Goal: Task Accomplishment & Management: Use online tool/utility

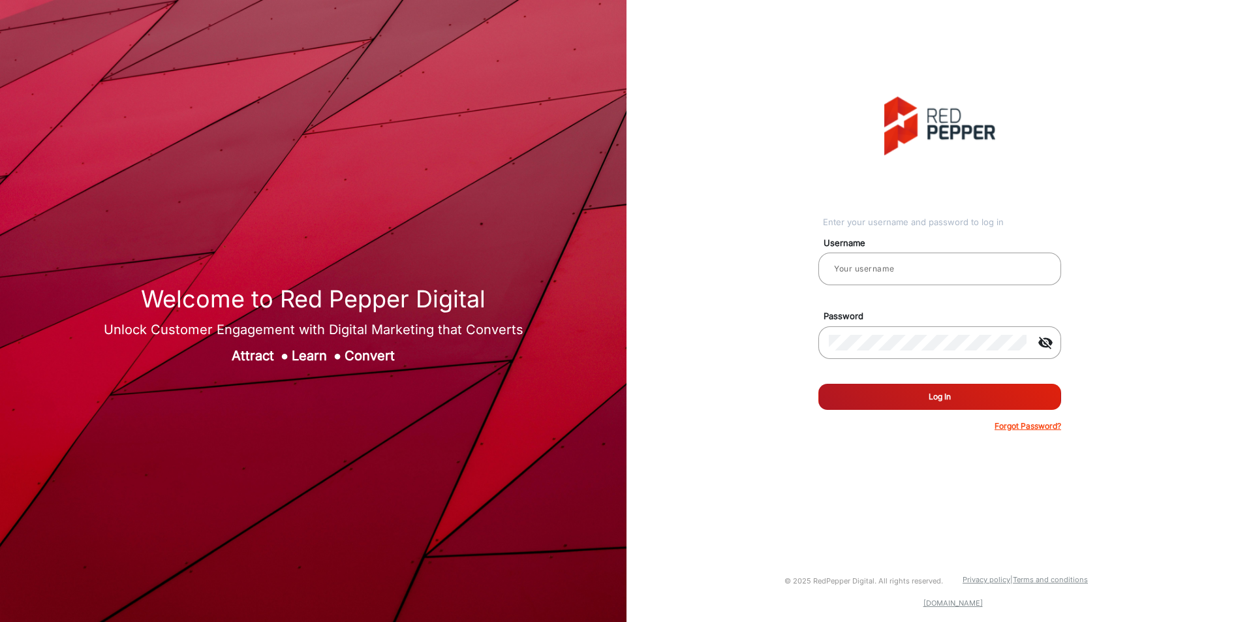
type input "[PERSON_NAME]"
click at [890, 386] on button "Log In" at bounding box center [939, 397] width 243 height 26
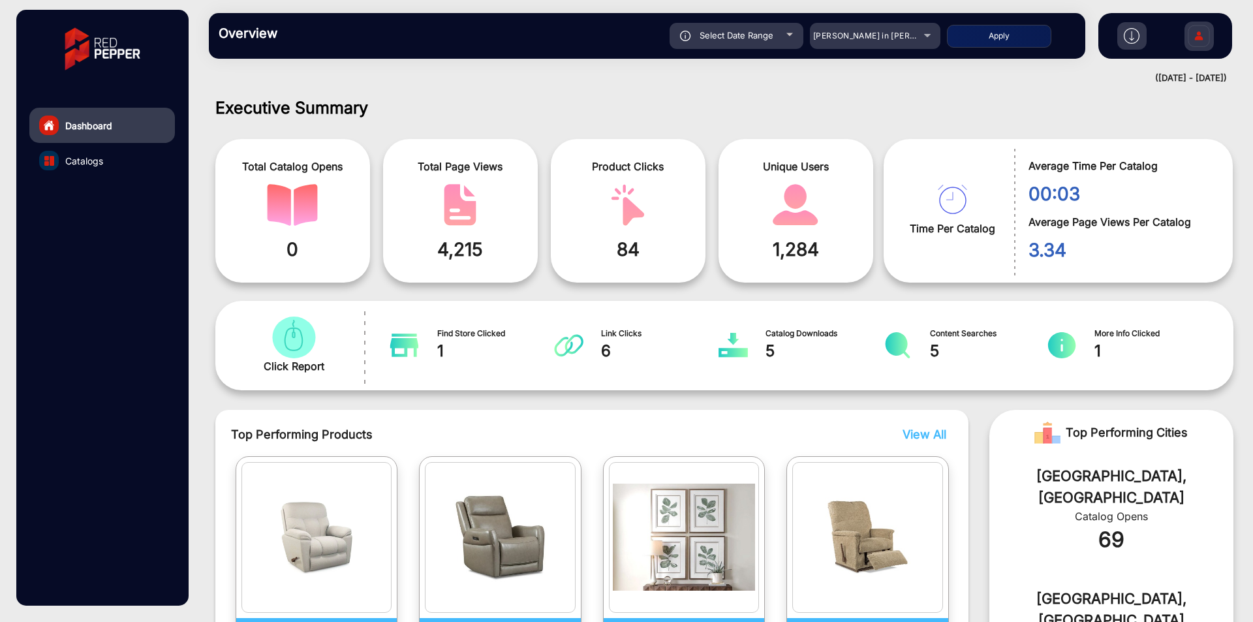
scroll to position [10, 0]
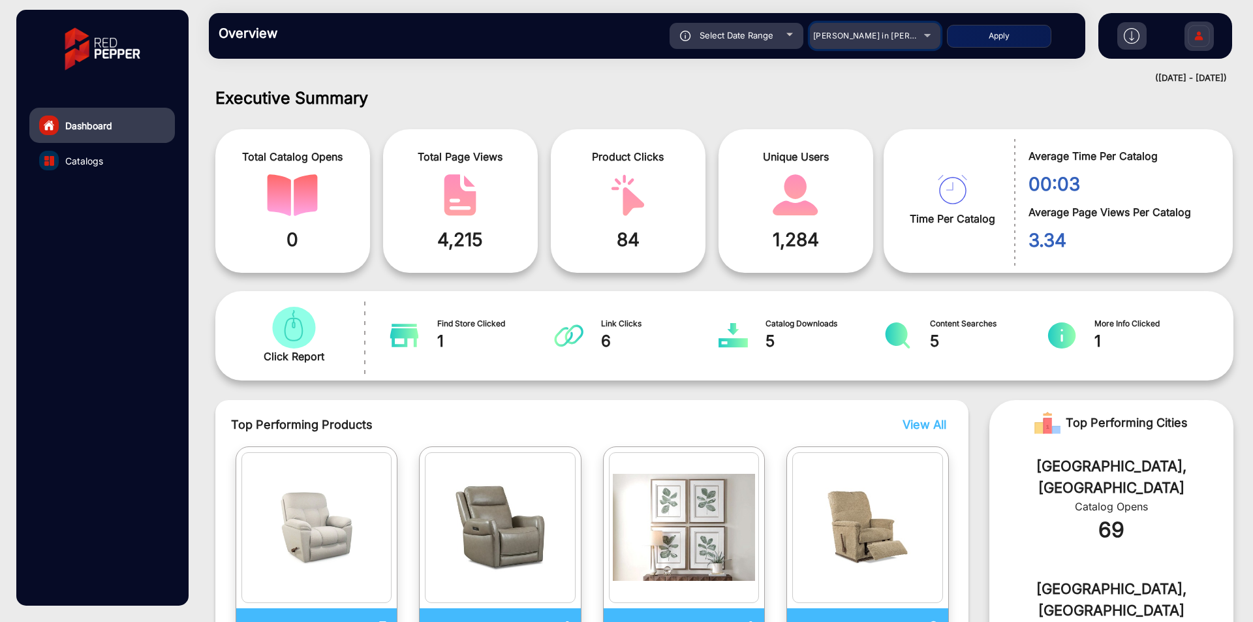
click at [840, 35] on span "[PERSON_NAME] in [PERSON_NAME]" at bounding box center [885, 36] width 144 height 10
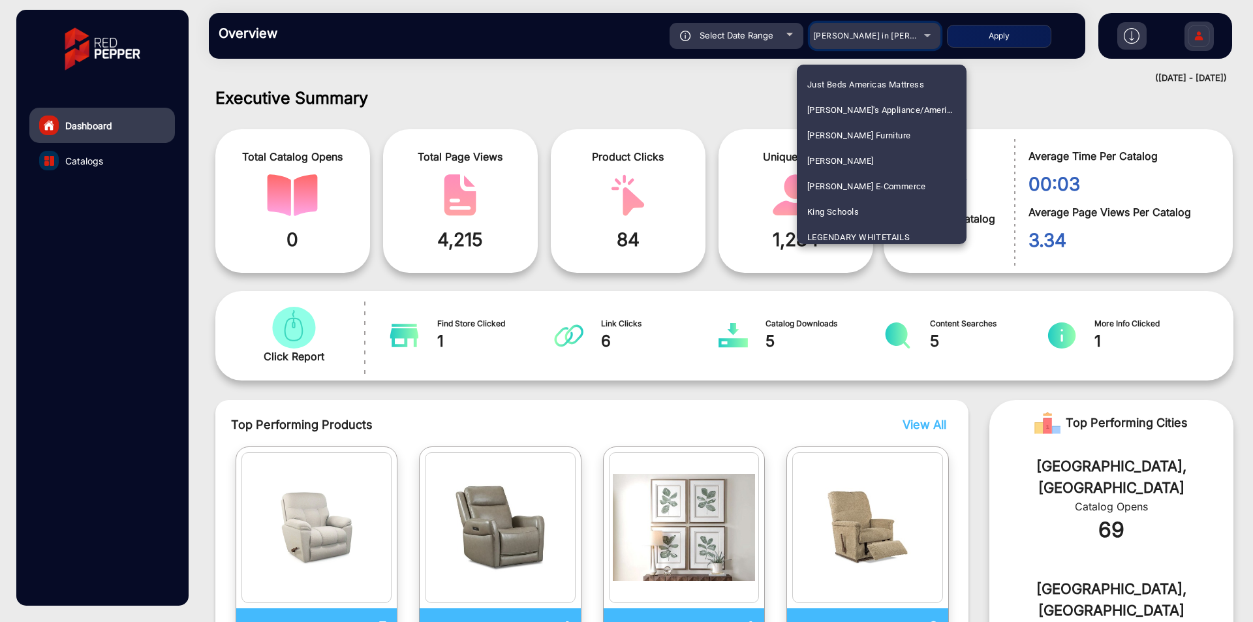
scroll to position [2218, 0]
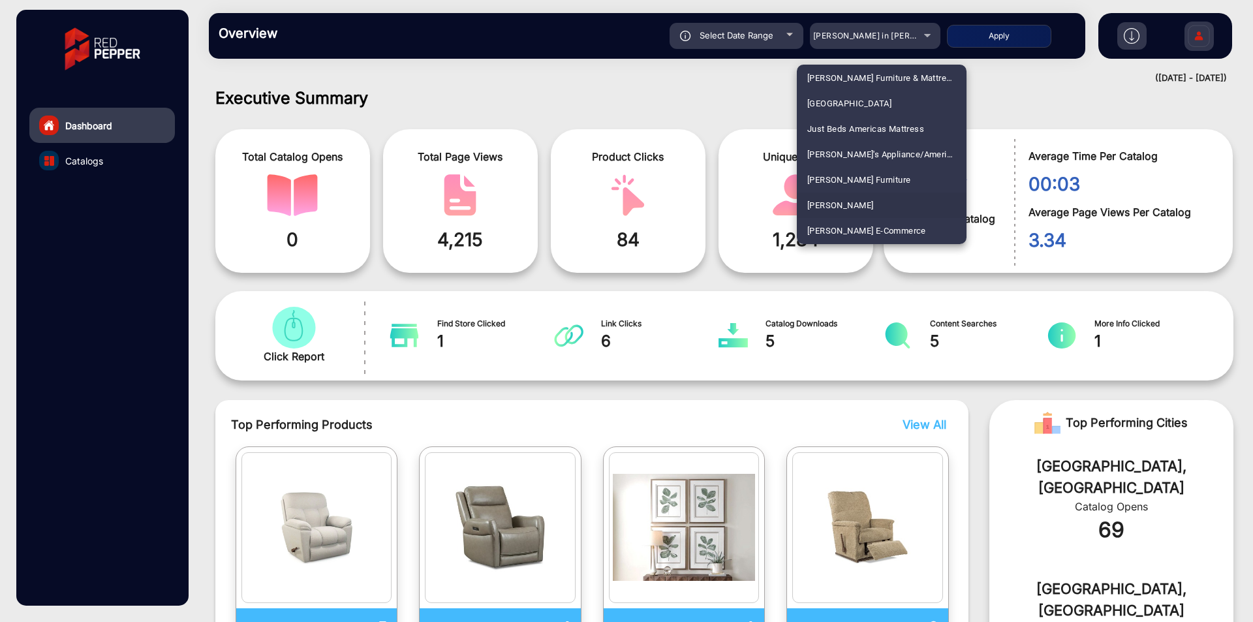
click at [840, 200] on span "[PERSON_NAME]" at bounding box center [840, 204] width 66 height 25
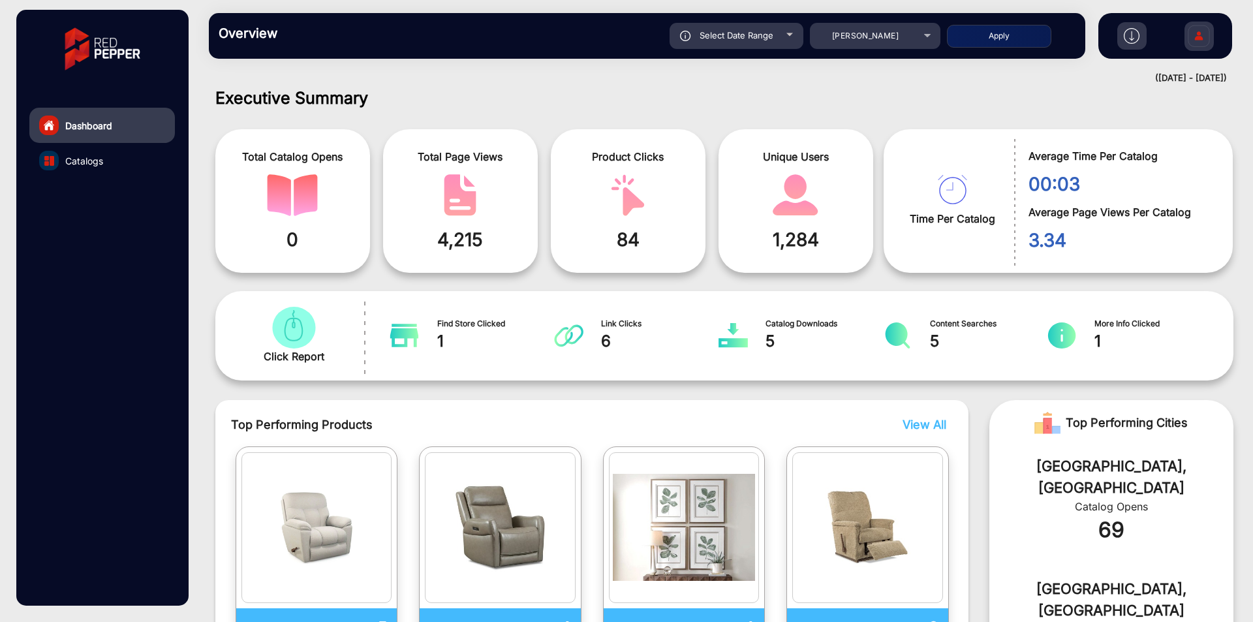
click at [729, 40] on span "Select Date Range" at bounding box center [736, 35] width 74 height 10
type input "[DATE]"
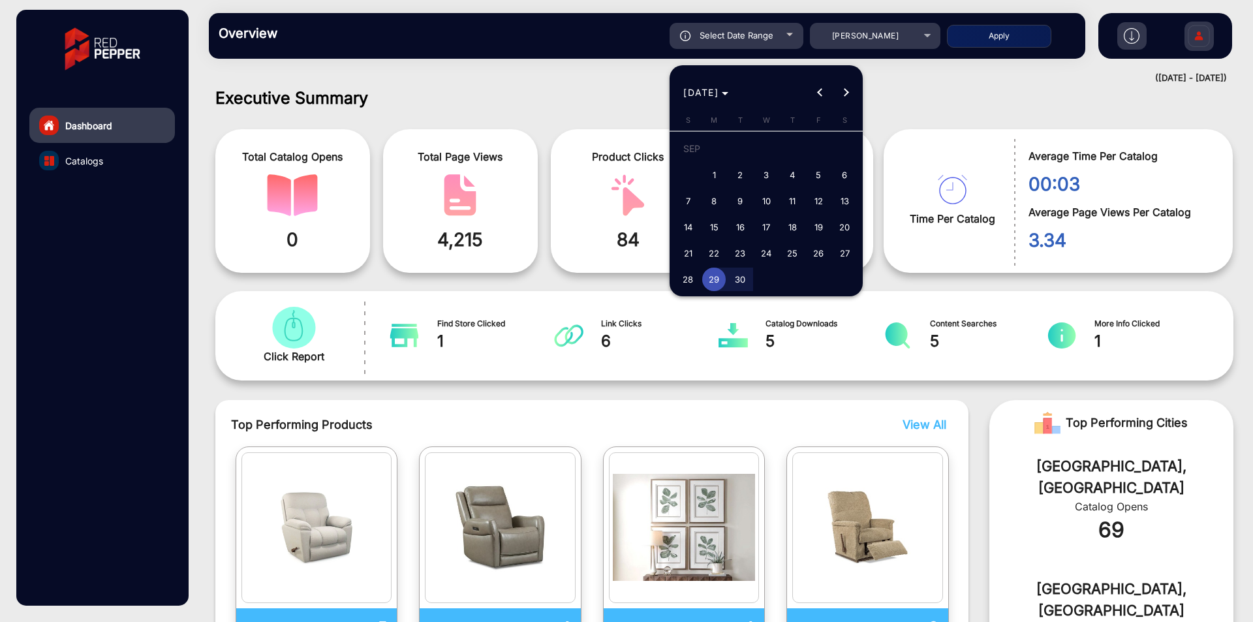
click at [718, 177] on span "1" at bounding box center [713, 174] width 23 height 23
type input "[DATE]"
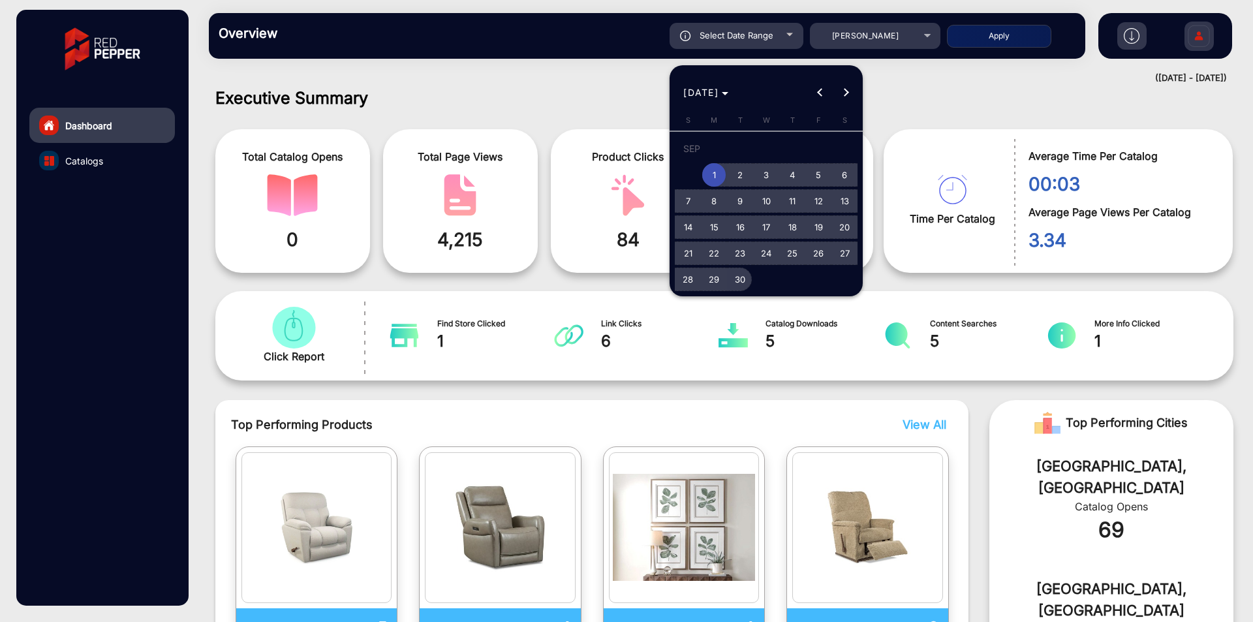
click at [742, 282] on span "30" at bounding box center [739, 278] width 23 height 23
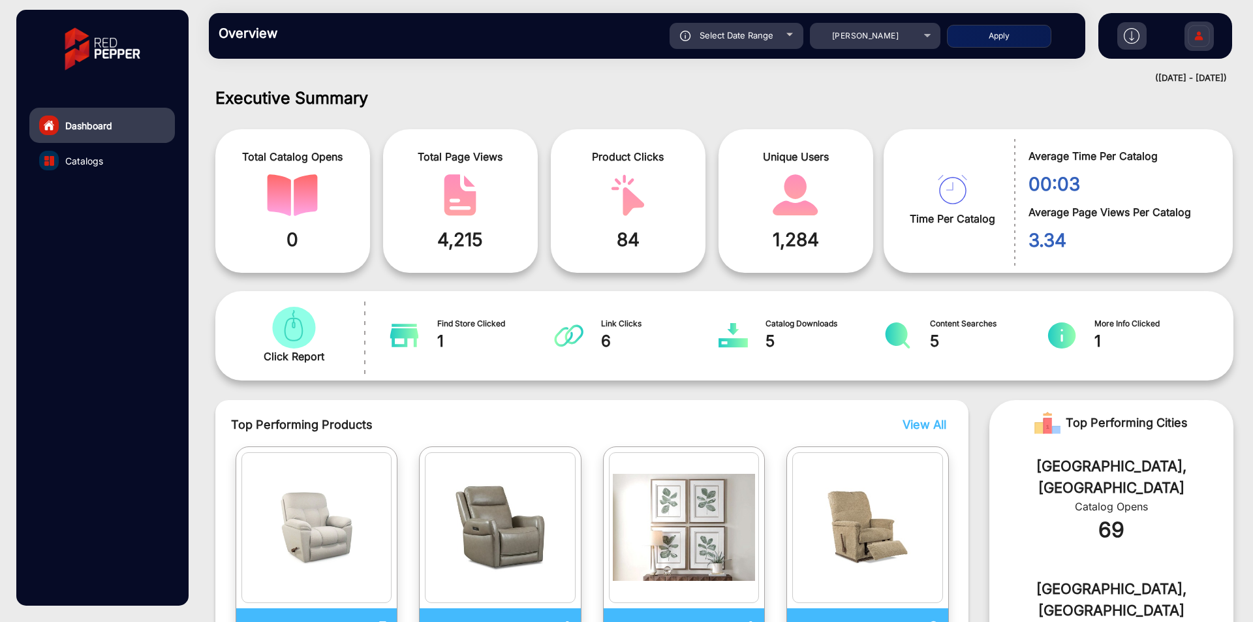
type input "[DATE]"
click at [969, 42] on button "Apply" at bounding box center [999, 36] width 104 height 23
type input "[DATE]"
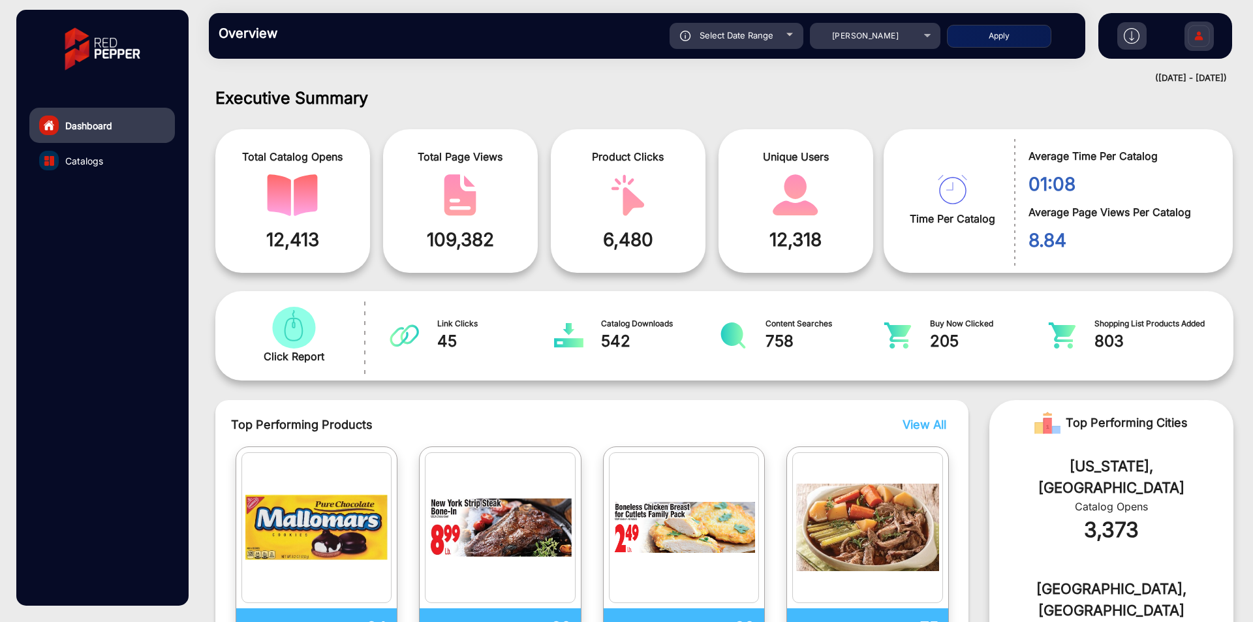
click at [794, 32] on div "Select Date Range" at bounding box center [736, 36] width 134 height 26
type input "[DATE]"
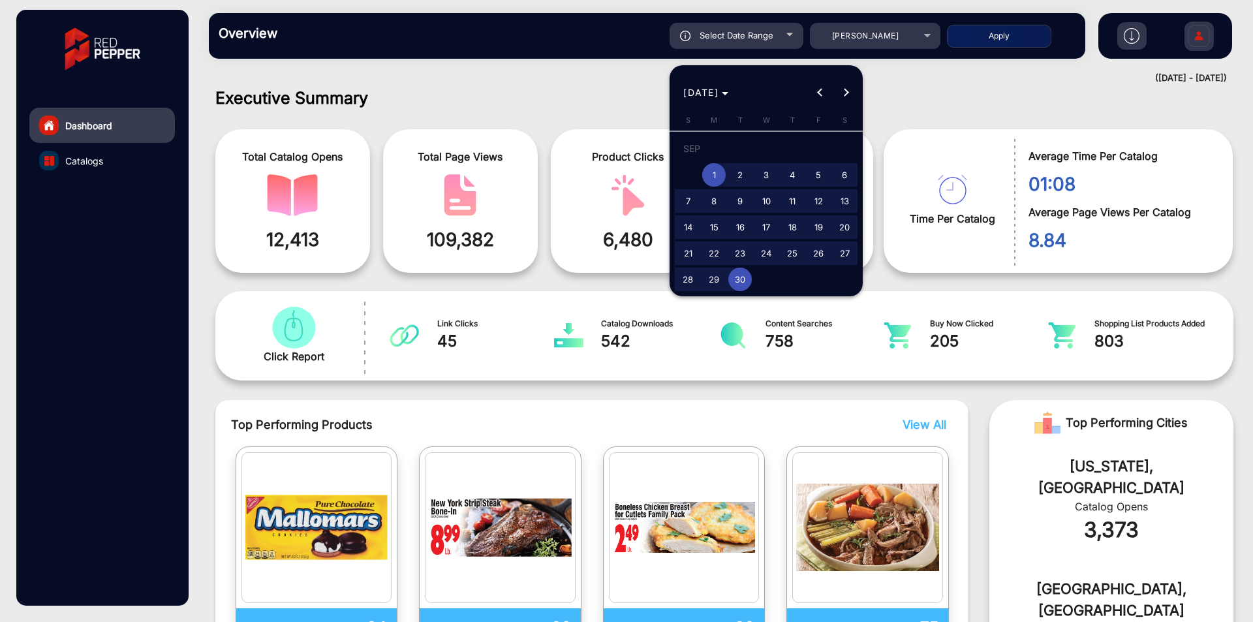
click at [862, 48] on div at bounding box center [626, 311] width 1253 height 622
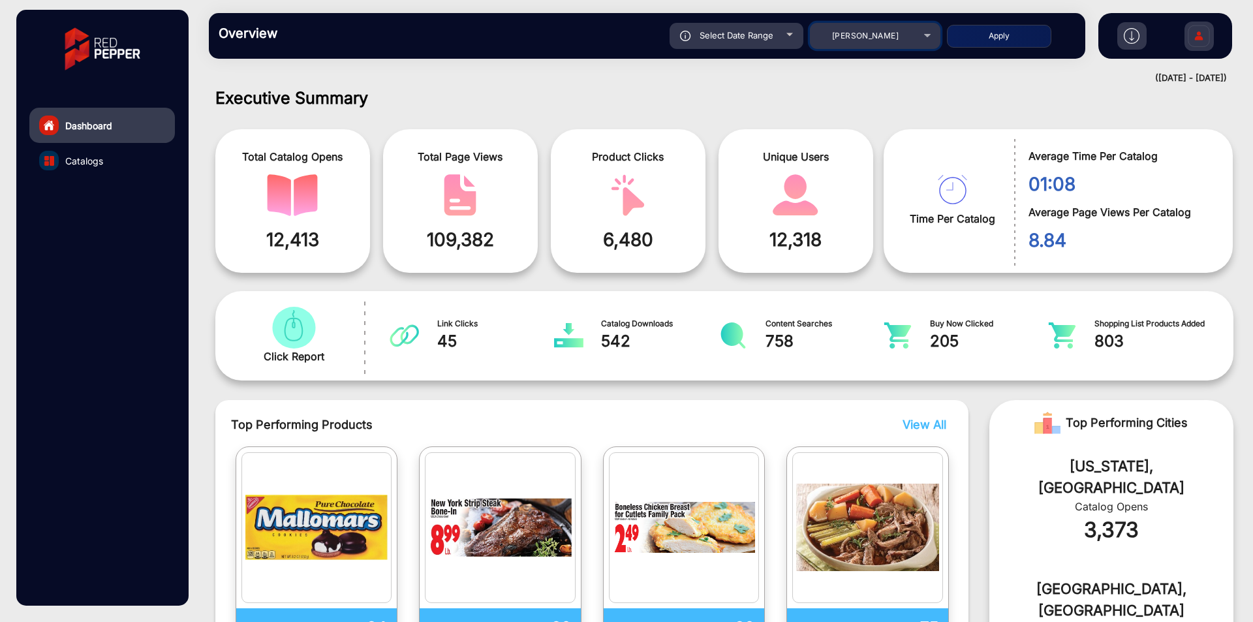
click at [863, 42] on div "[PERSON_NAME]" at bounding box center [865, 36] width 104 height 16
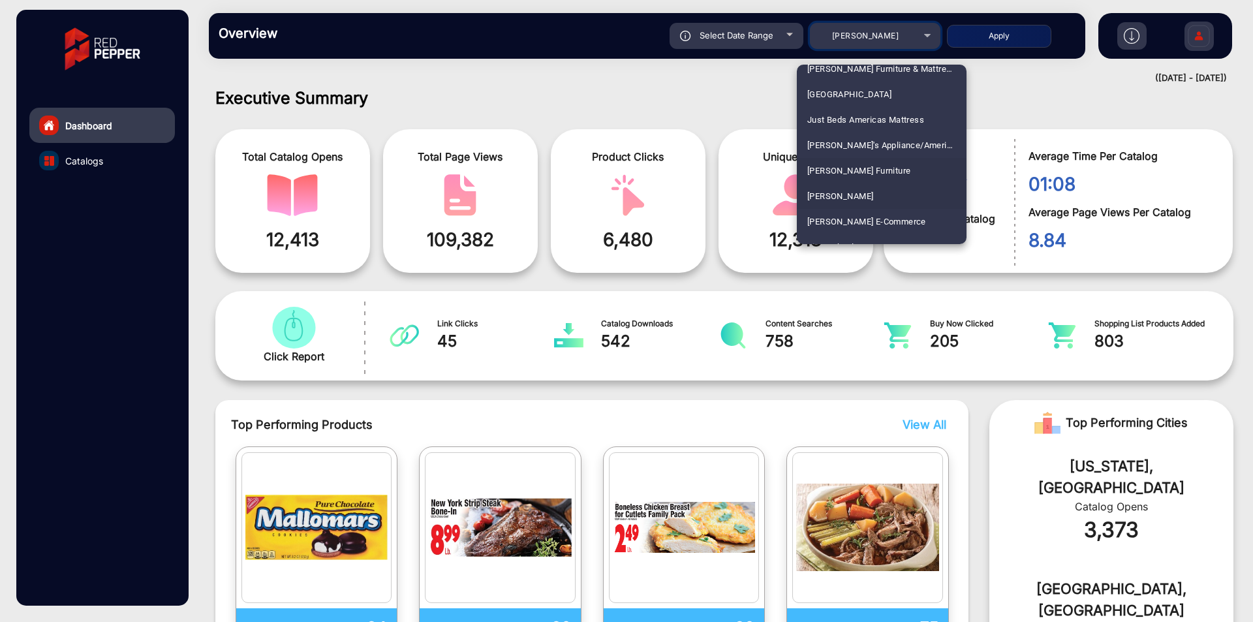
scroll to position [2257, 0]
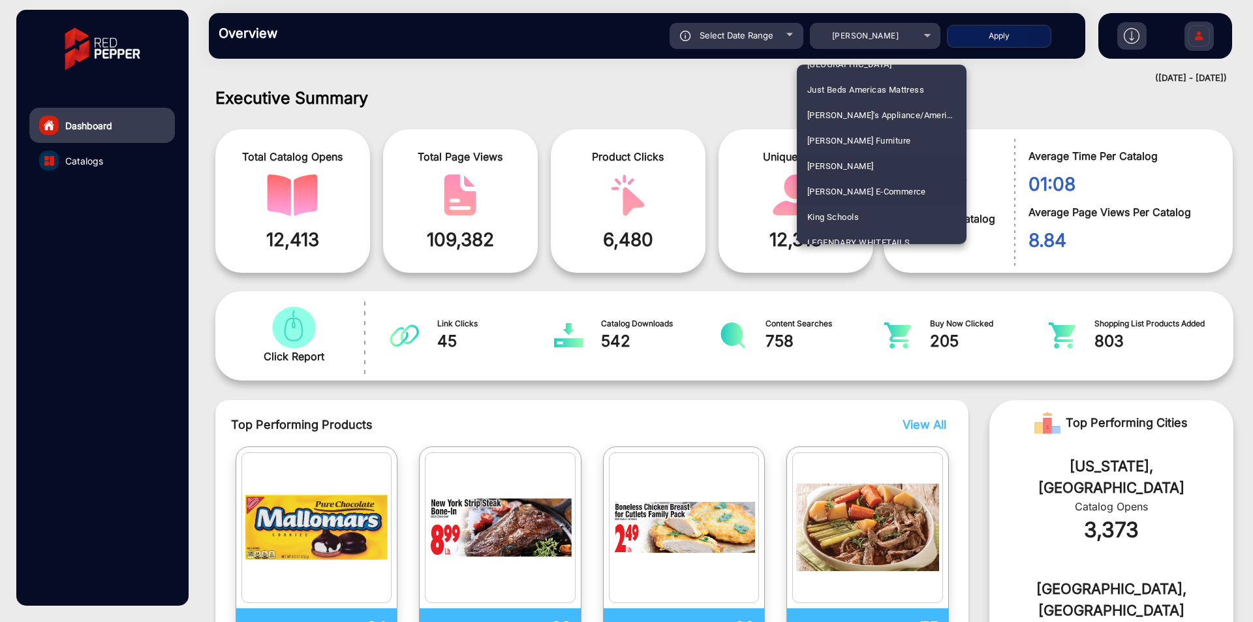
click at [847, 200] on span "[PERSON_NAME] E-Commerce" at bounding box center [866, 191] width 119 height 25
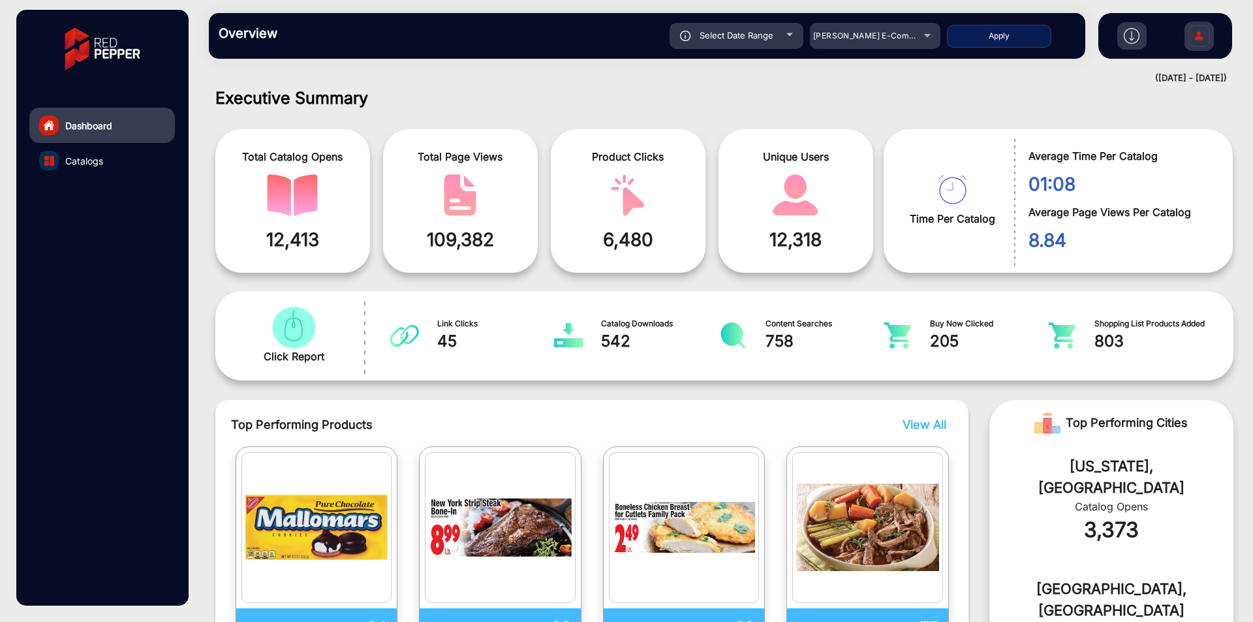
click at [979, 44] on button "Apply" at bounding box center [999, 36] width 104 height 23
type input "[DATE]"
click at [117, 159] on link "Catalogs" at bounding box center [101, 160] width 145 height 35
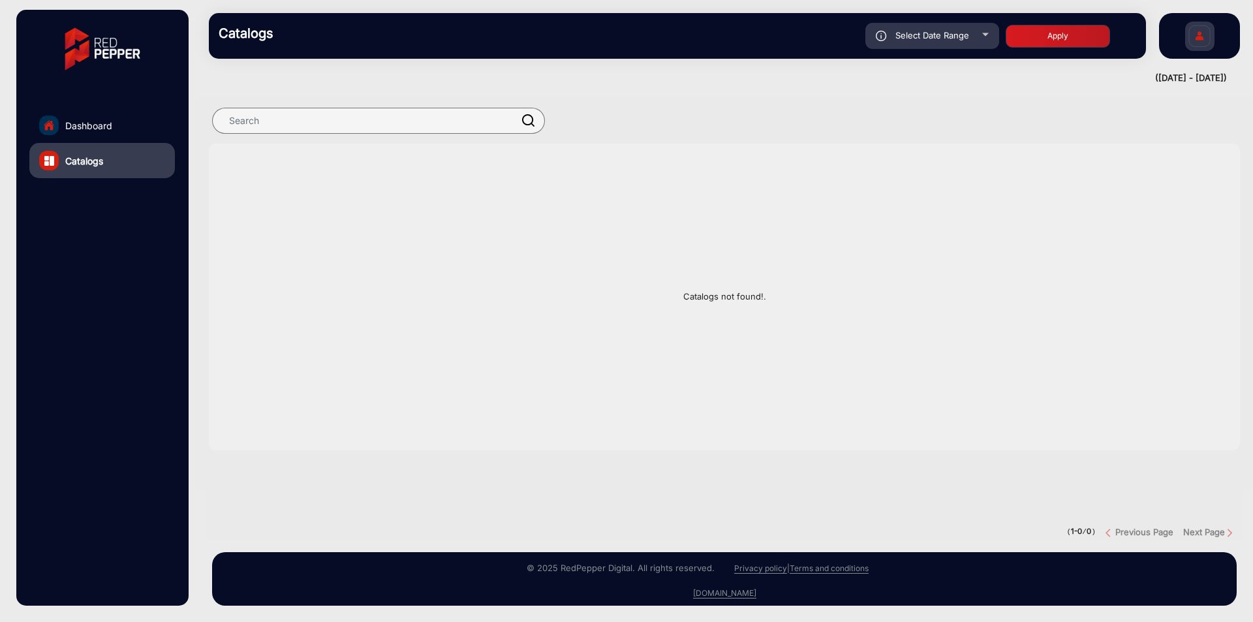
click at [928, 38] on span "Select Date Range" at bounding box center [932, 35] width 74 height 10
type input "[DATE]"
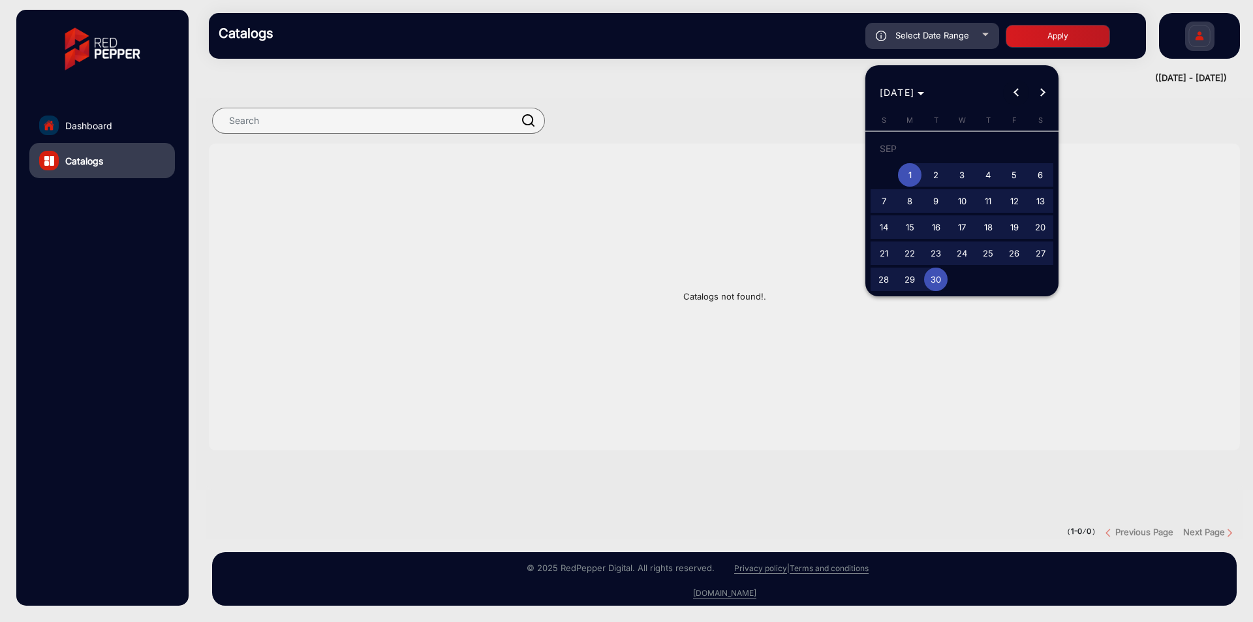
click at [1026, 89] on span "Previous month" at bounding box center [1016, 93] width 26 height 26
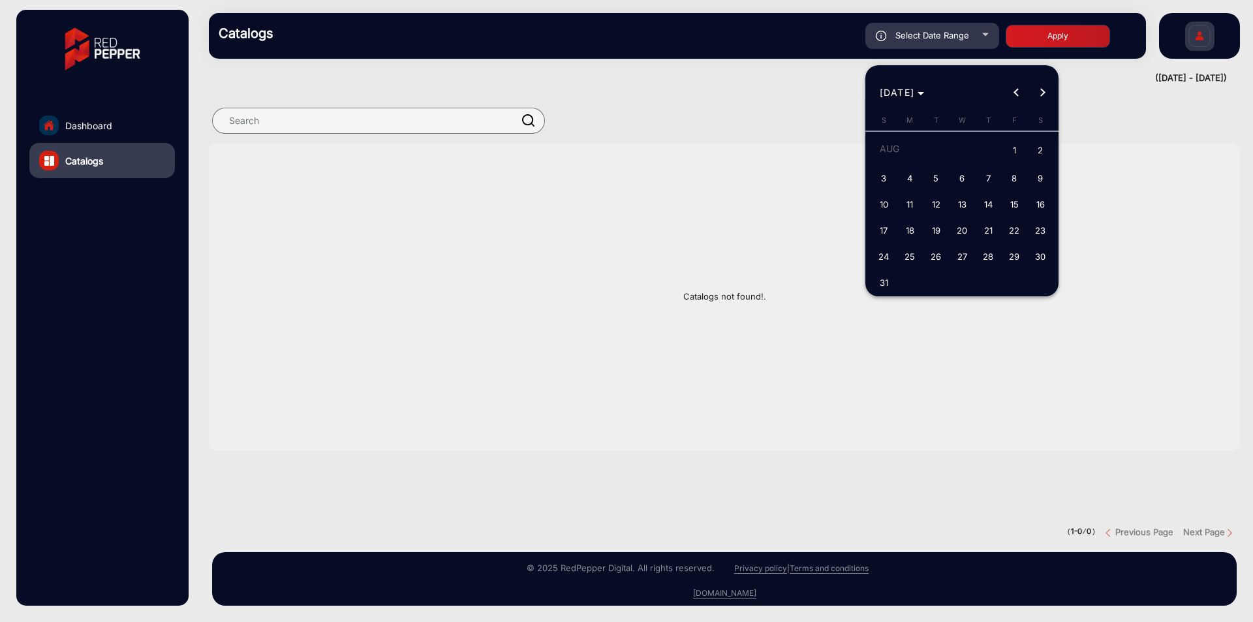
click at [1010, 151] on span "1" at bounding box center [1013, 151] width 23 height 27
type input "[DATE]"
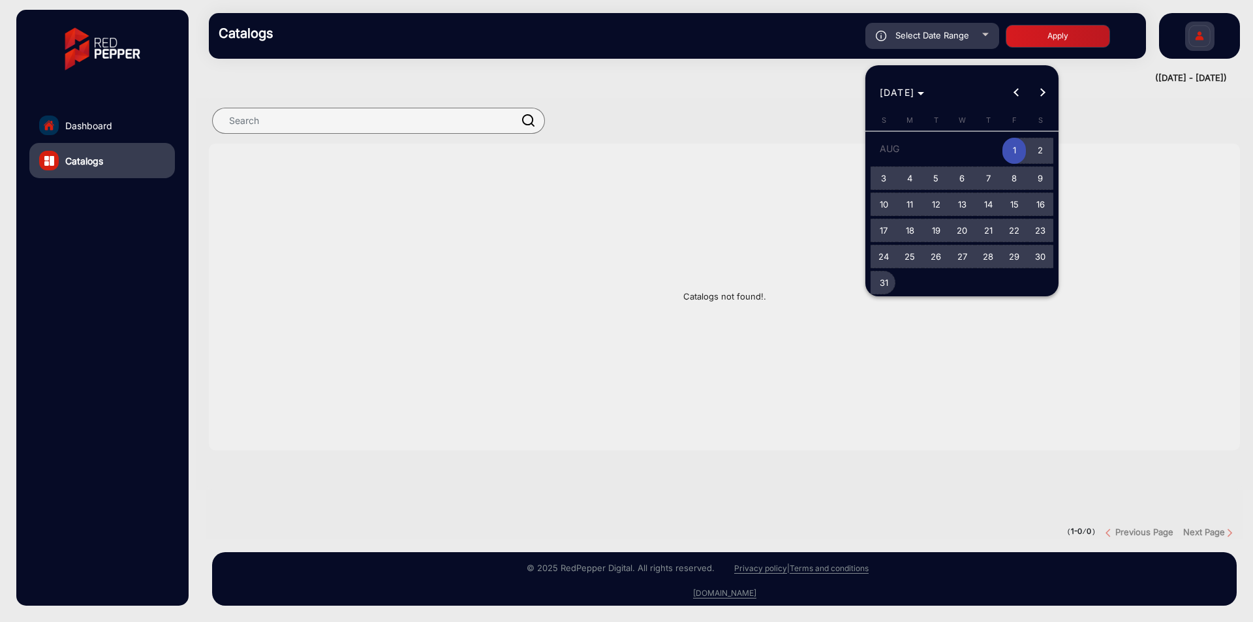
drag, startPoint x: 885, startPoint y: 285, endPoint x: 970, endPoint y: 185, distance: 131.1
click at [885, 285] on span "31" at bounding box center [883, 282] width 23 height 23
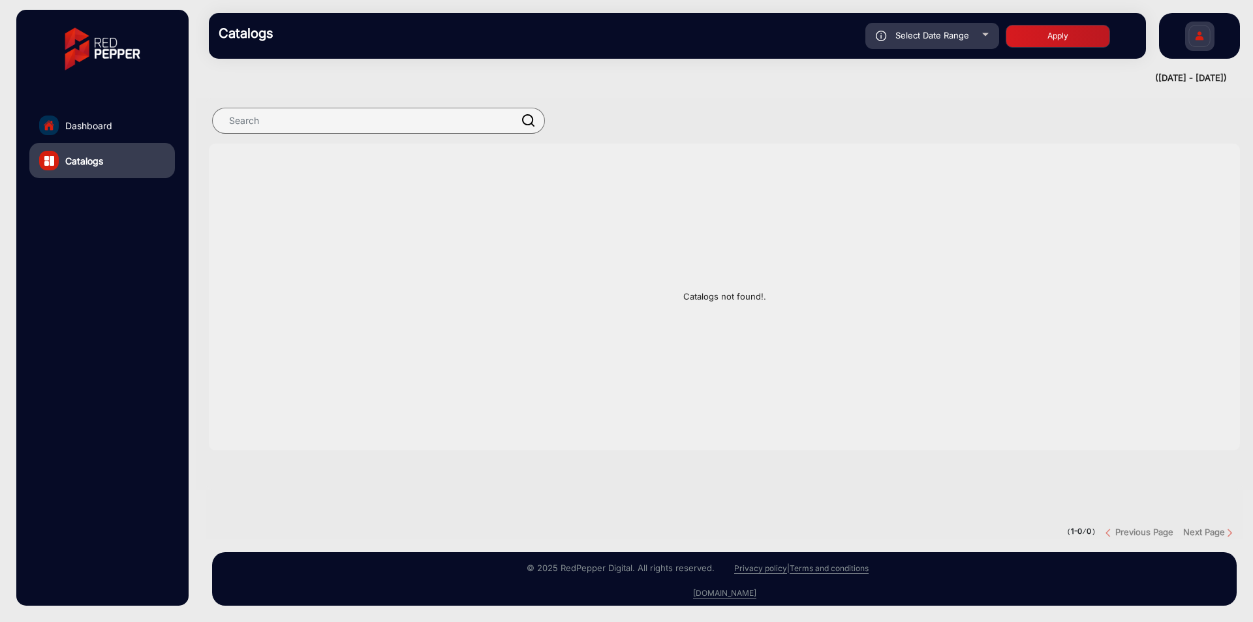
type input "[DATE]"
click at [1050, 40] on button "Apply" at bounding box center [1057, 36] width 104 height 23
type input "[DATE]"
click at [118, 129] on link "Dashboard" at bounding box center [101, 125] width 145 height 35
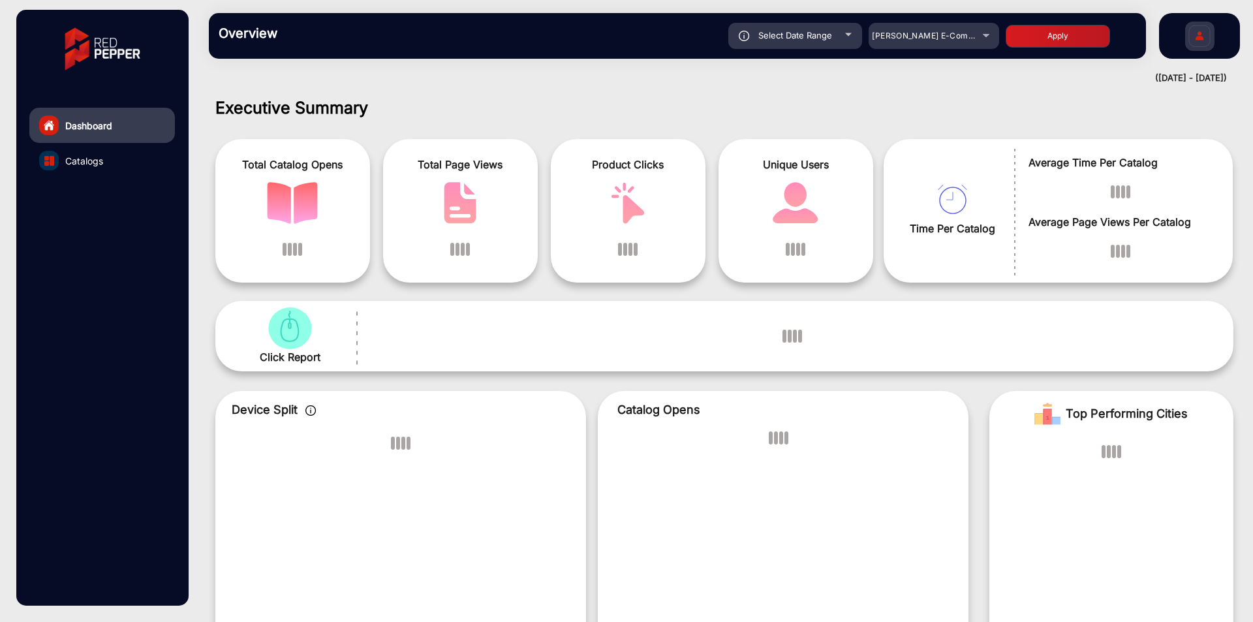
scroll to position [10, 0]
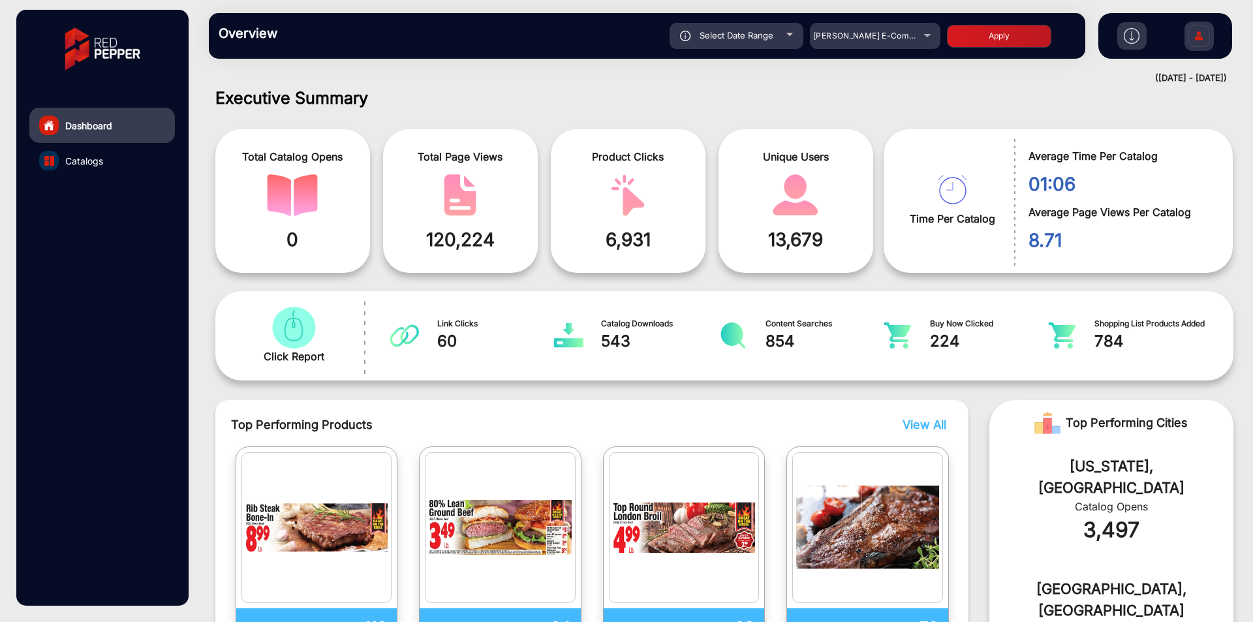
click at [774, 31] on div "Select Date Range" at bounding box center [736, 36] width 134 height 26
type input "[DATE]"
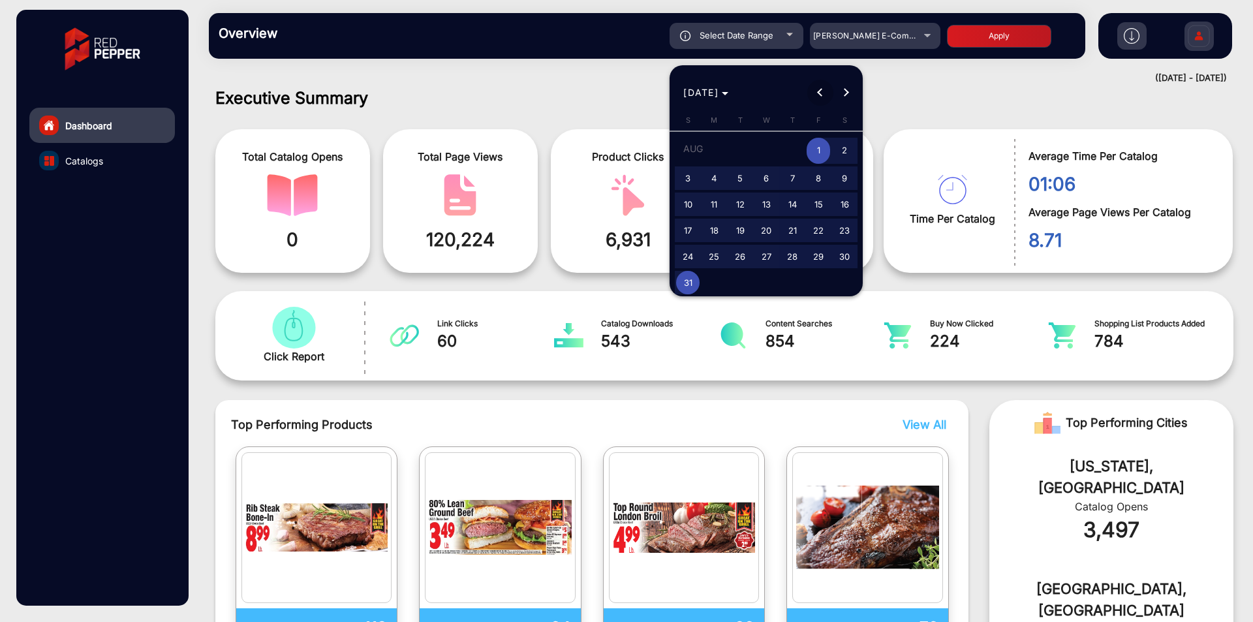
click at [822, 93] on button "Previous month" at bounding box center [820, 93] width 26 height 26
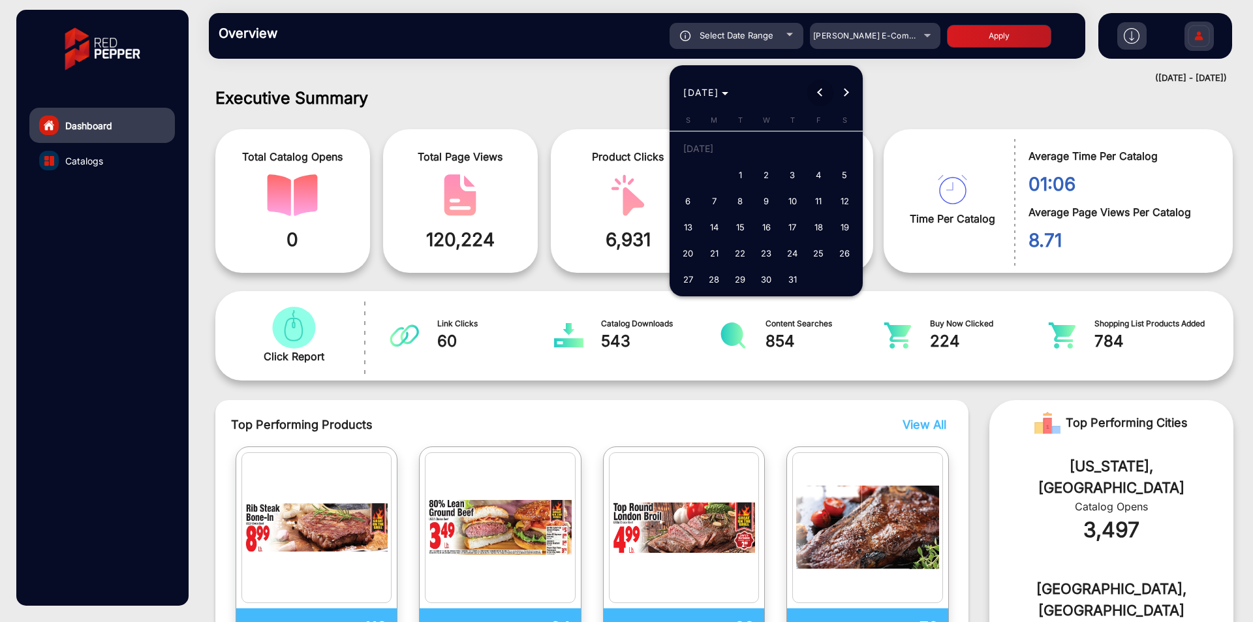
click at [822, 93] on button "Previous month" at bounding box center [820, 93] width 26 height 26
click at [690, 167] on span "1" at bounding box center [687, 174] width 23 height 23
type input "[DATE]"
click at [846, 99] on span "Next month" at bounding box center [846, 93] width 26 height 26
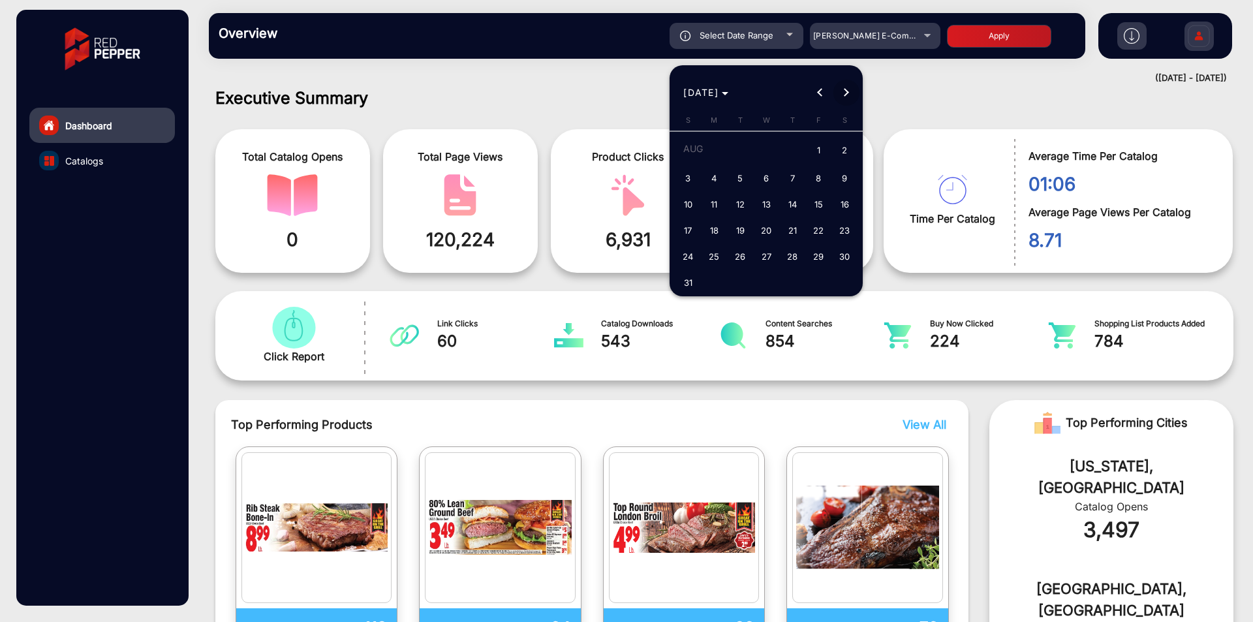
click at [846, 99] on span "Next month" at bounding box center [846, 93] width 26 height 26
click at [690, 176] on span "5" at bounding box center [687, 177] width 23 height 23
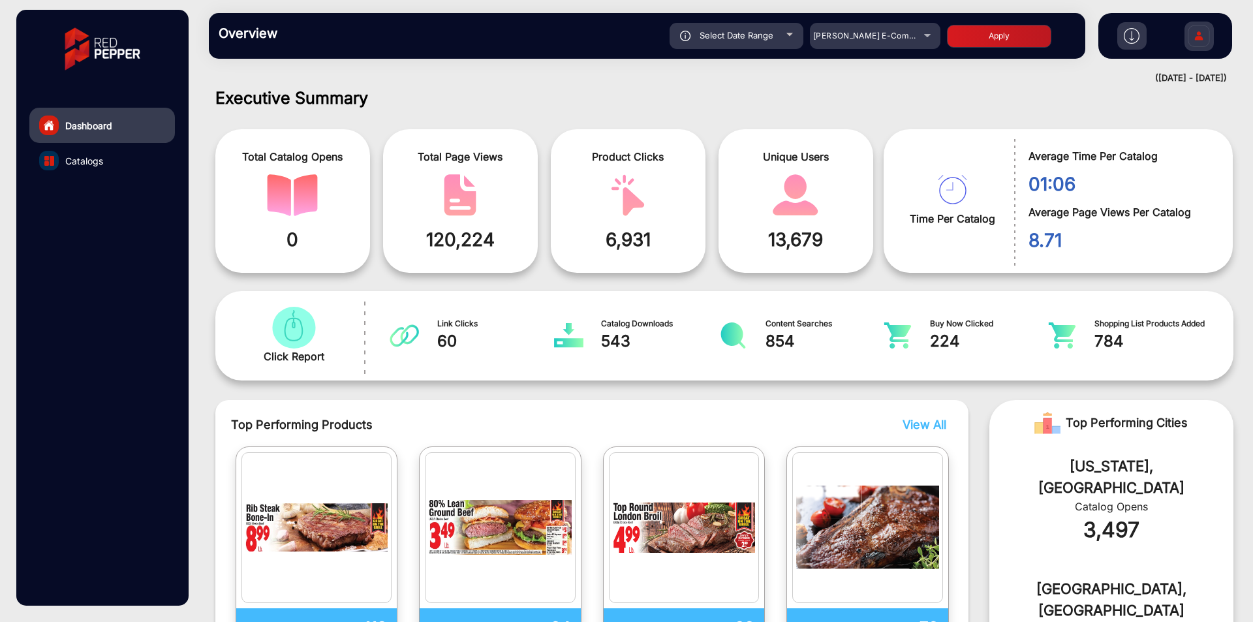
type input "[DATE]"
click at [963, 48] on div "Select Date Range [DATE] [DATE] – [DATE] End date [PERSON_NAME] E-Commerce Apply" at bounding box center [689, 36] width 771 height 26
click at [964, 42] on button "Apply" at bounding box center [999, 36] width 104 height 23
type input "[DATE]"
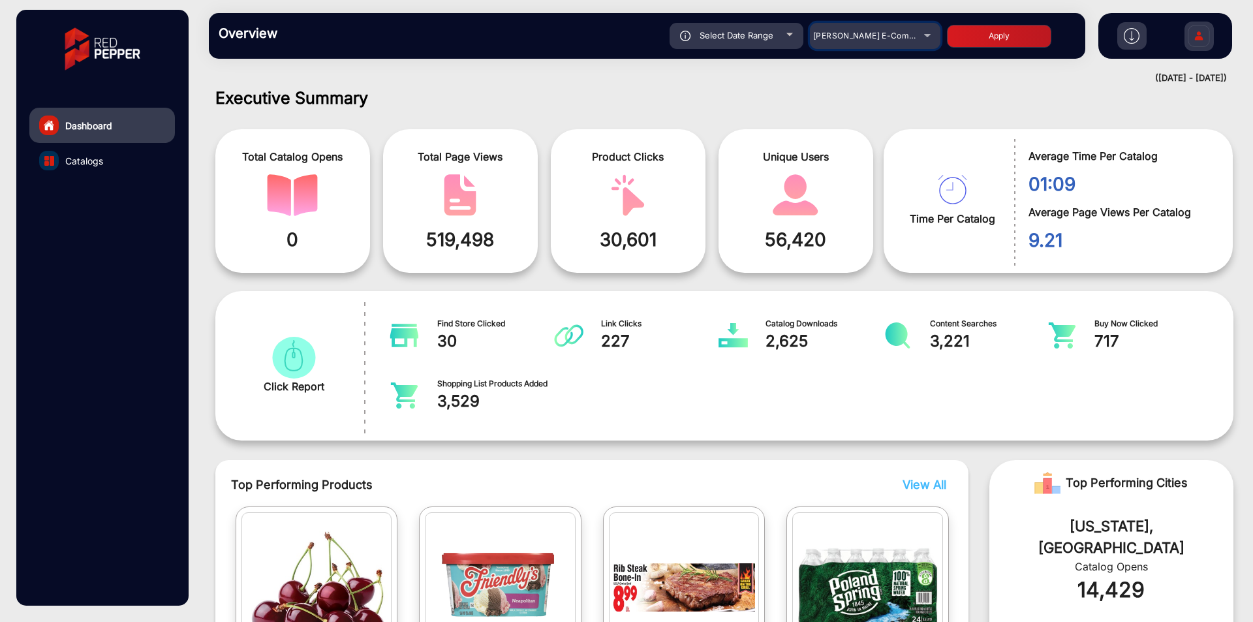
click at [825, 41] on div "[PERSON_NAME] E-Commerce" at bounding box center [865, 36] width 104 height 16
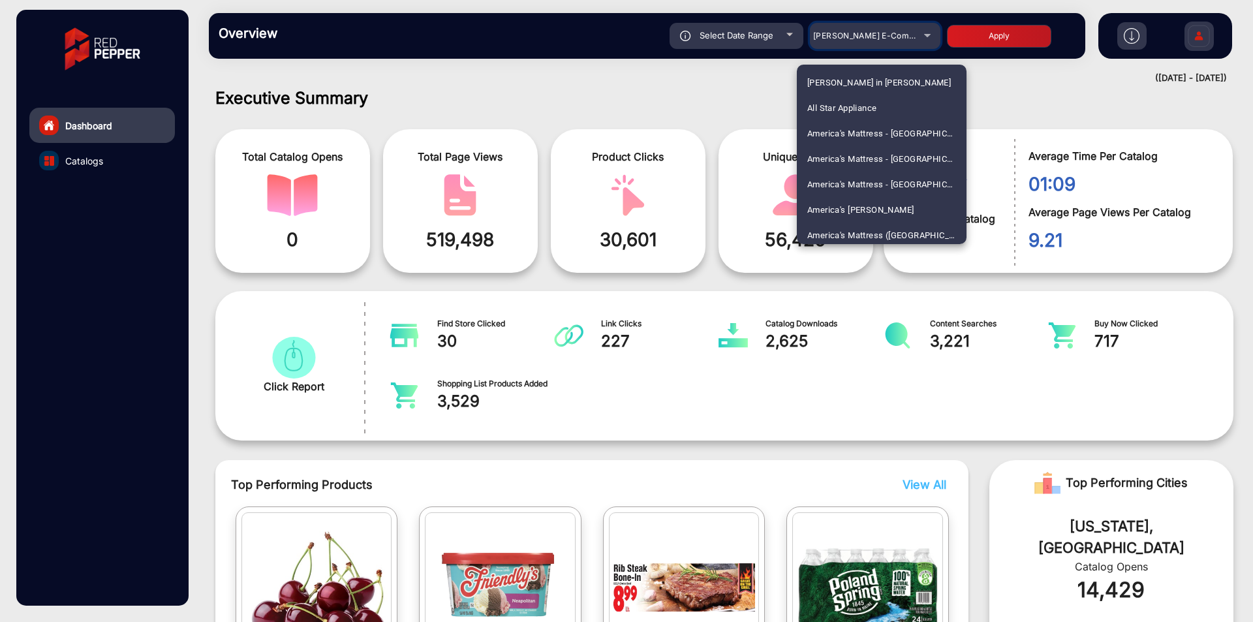
scroll to position [2218, 0]
click at [840, 198] on span "[PERSON_NAME]" at bounding box center [840, 205] width 66 height 25
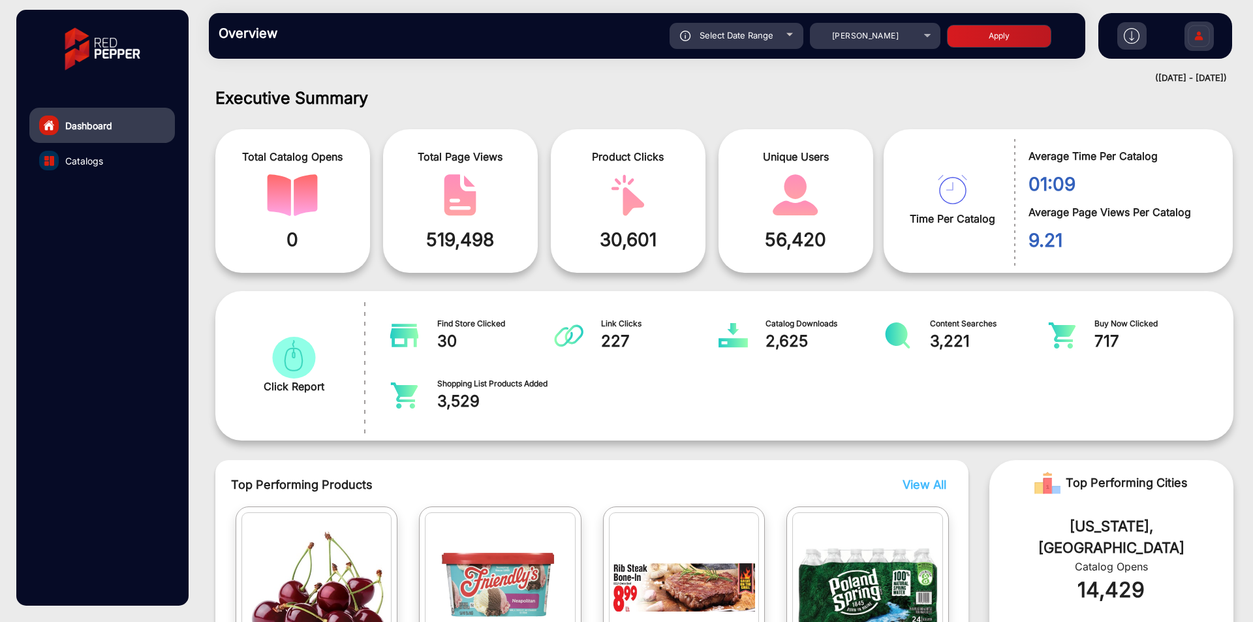
click at [971, 40] on button "Apply" at bounding box center [999, 36] width 104 height 23
type input "[DATE]"
